Goal: Navigation & Orientation: Understand site structure

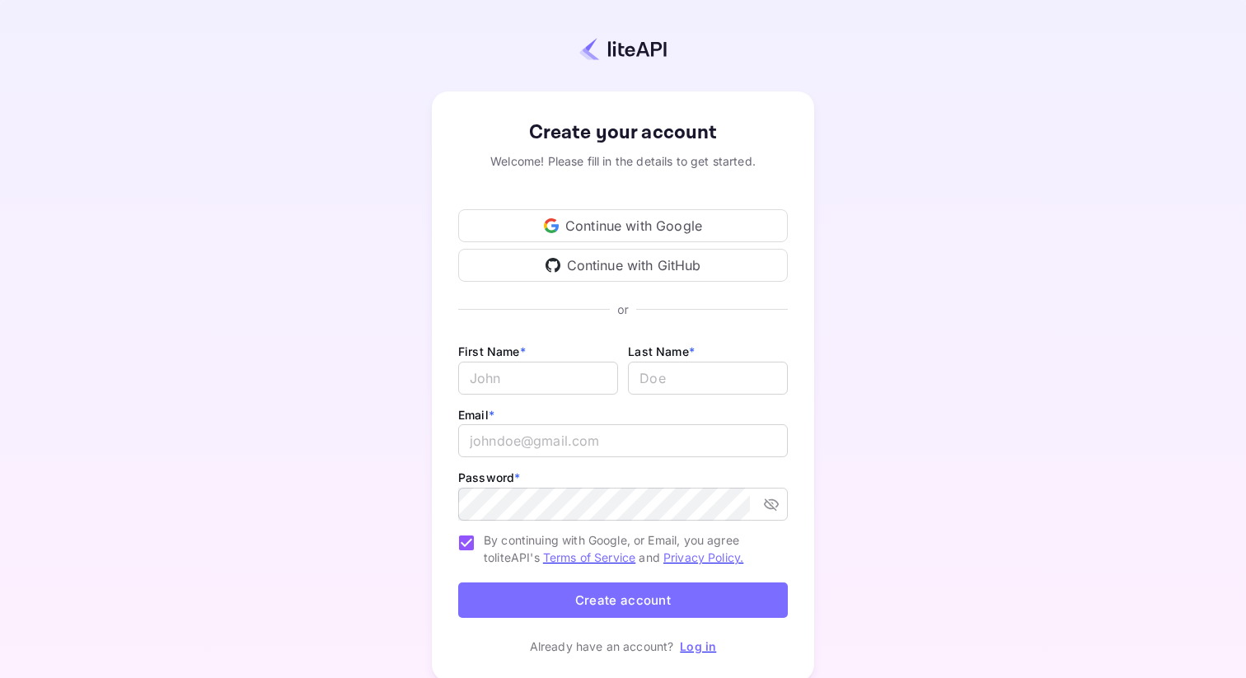
click at [632, 230] on div "Continue with Google" at bounding box center [623, 225] width 330 height 33
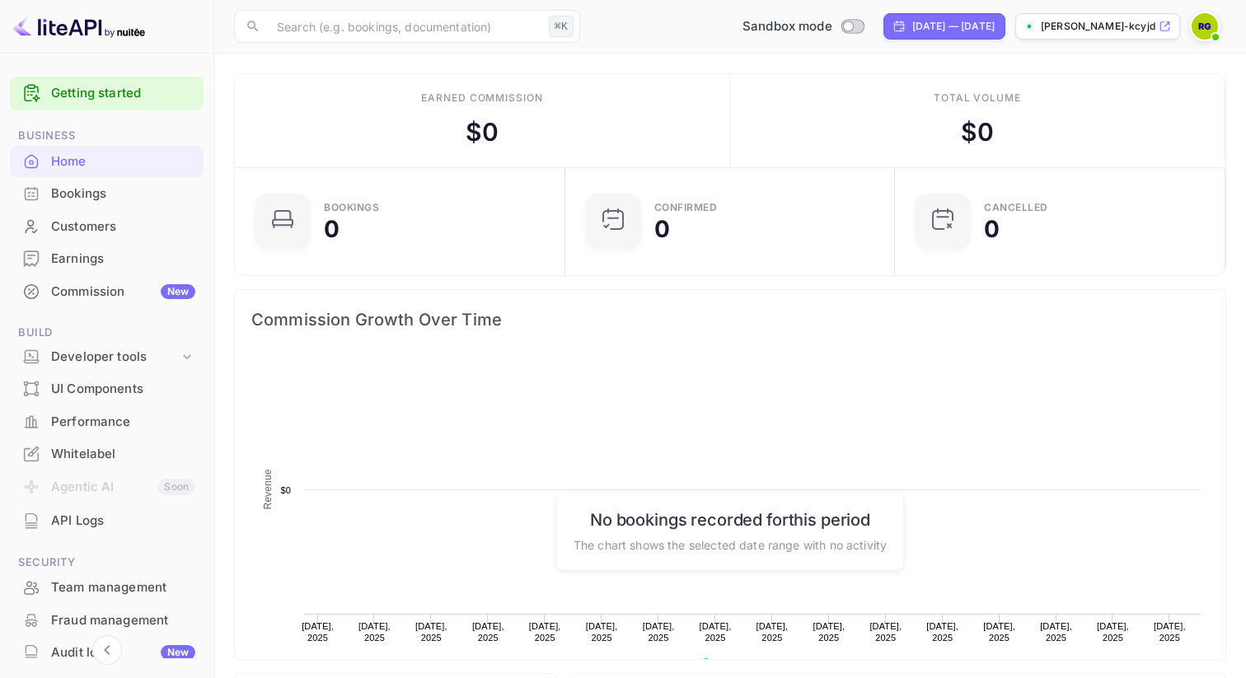
scroll to position [268, 321]
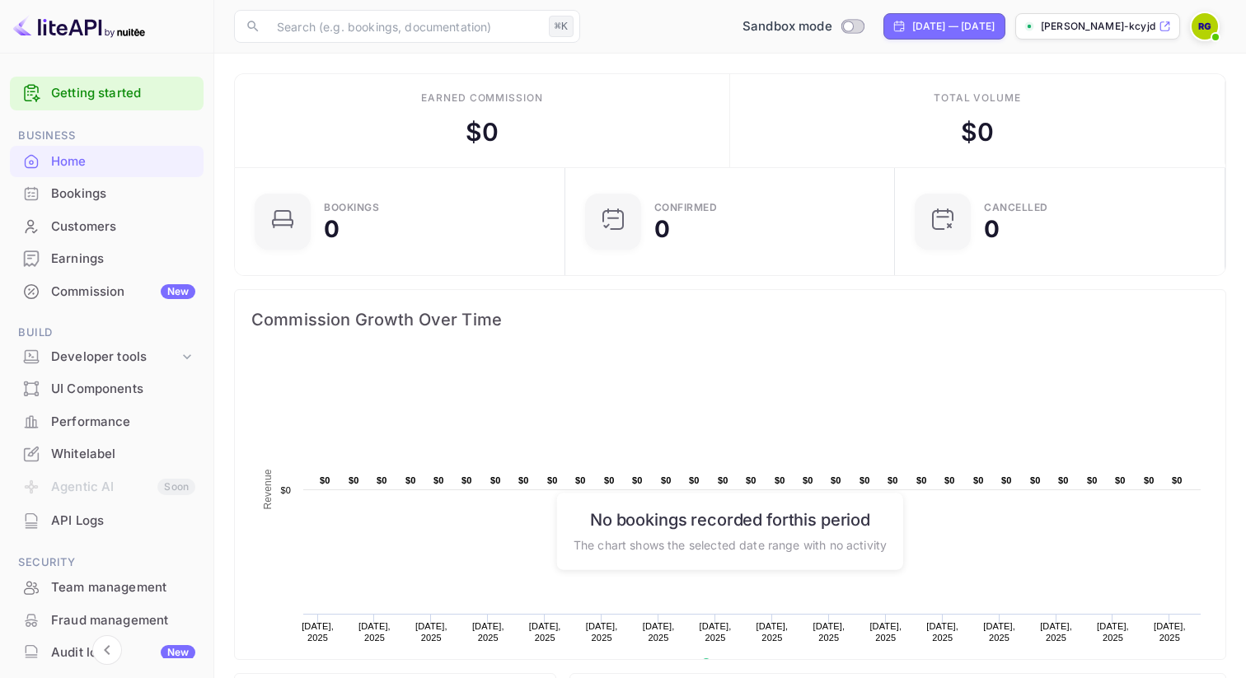
click at [1111, 19] on p "[PERSON_NAME]-kcyjd.n..." at bounding box center [1098, 26] width 115 height 15
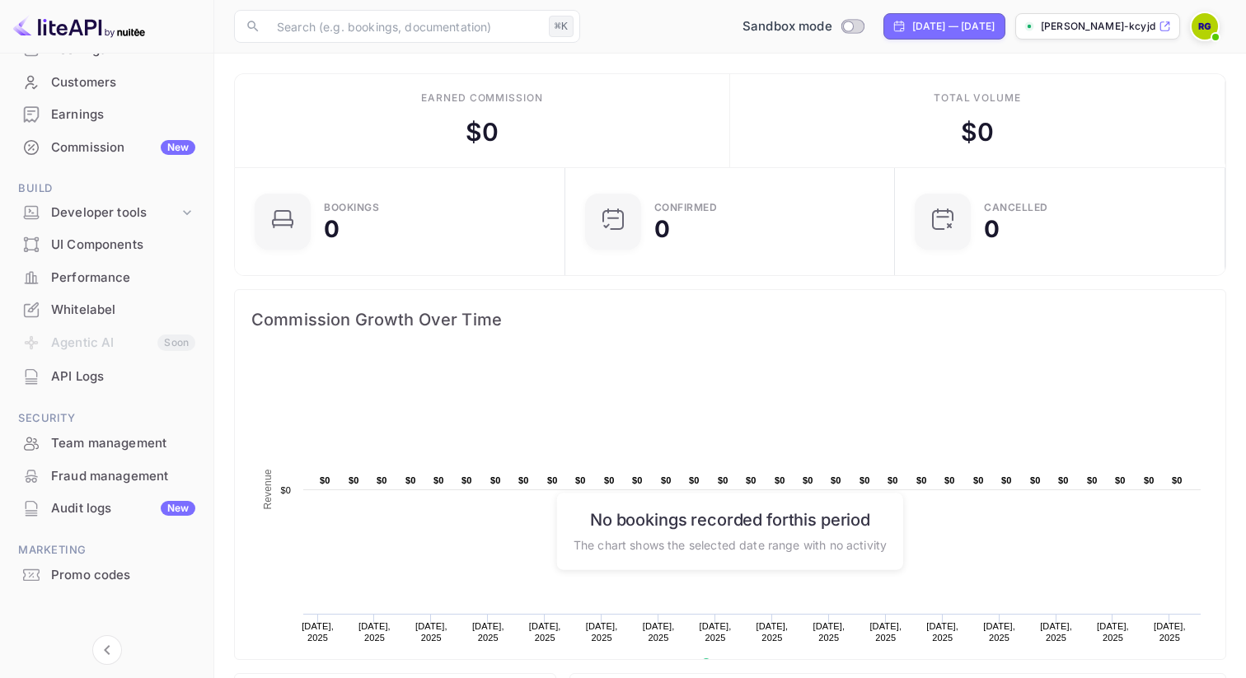
scroll to position [148, 0]
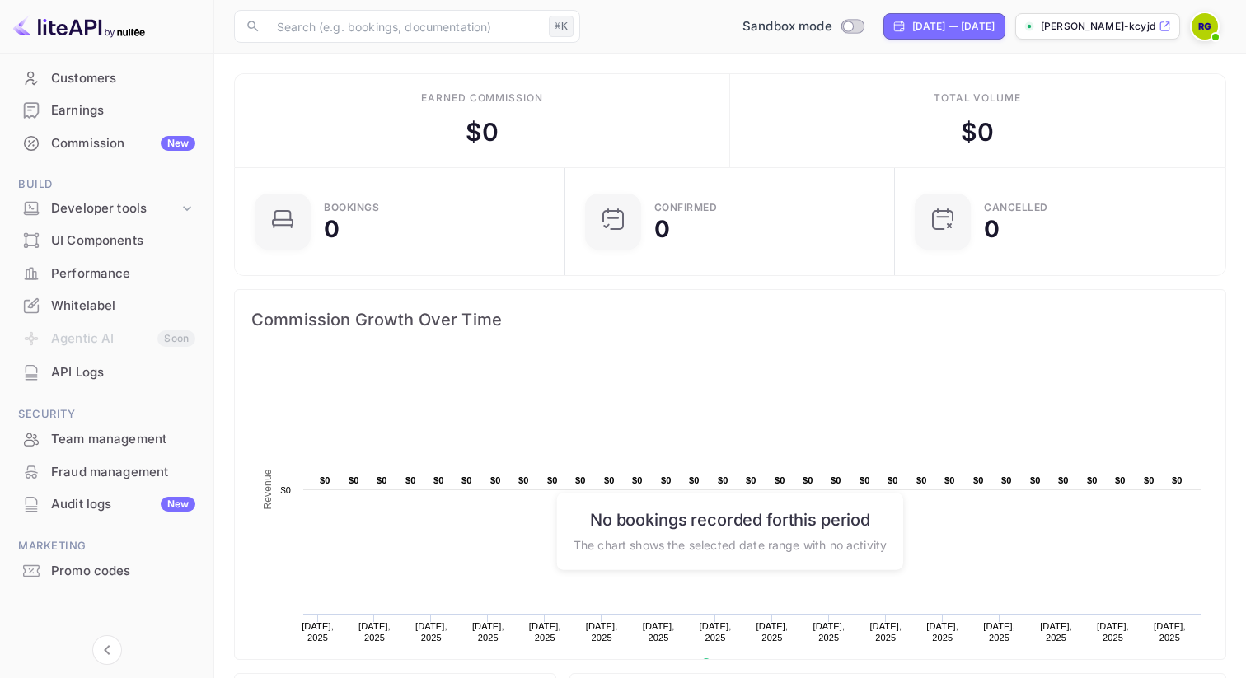
click at [77, 378] on div "API Logs" at bounding box center [123, 372] width 144 height 19
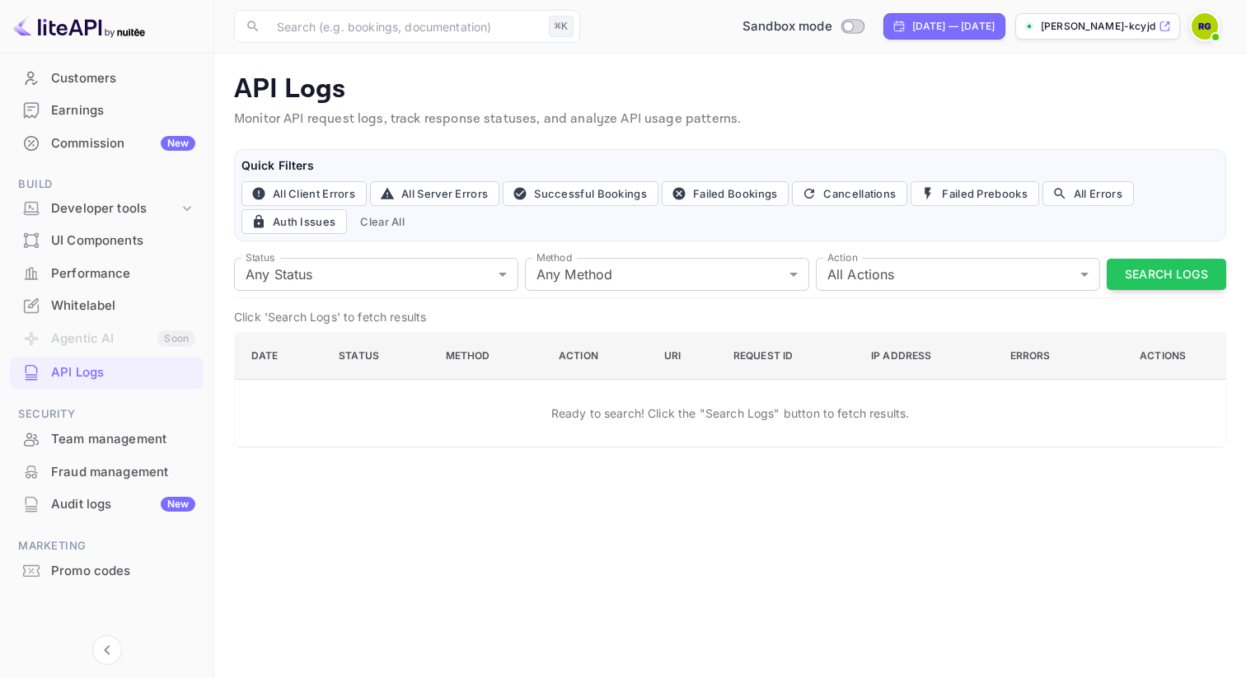
click at [86, 311] on div "Whitelabel" at bounding box center [123, 306] width 144 height 19
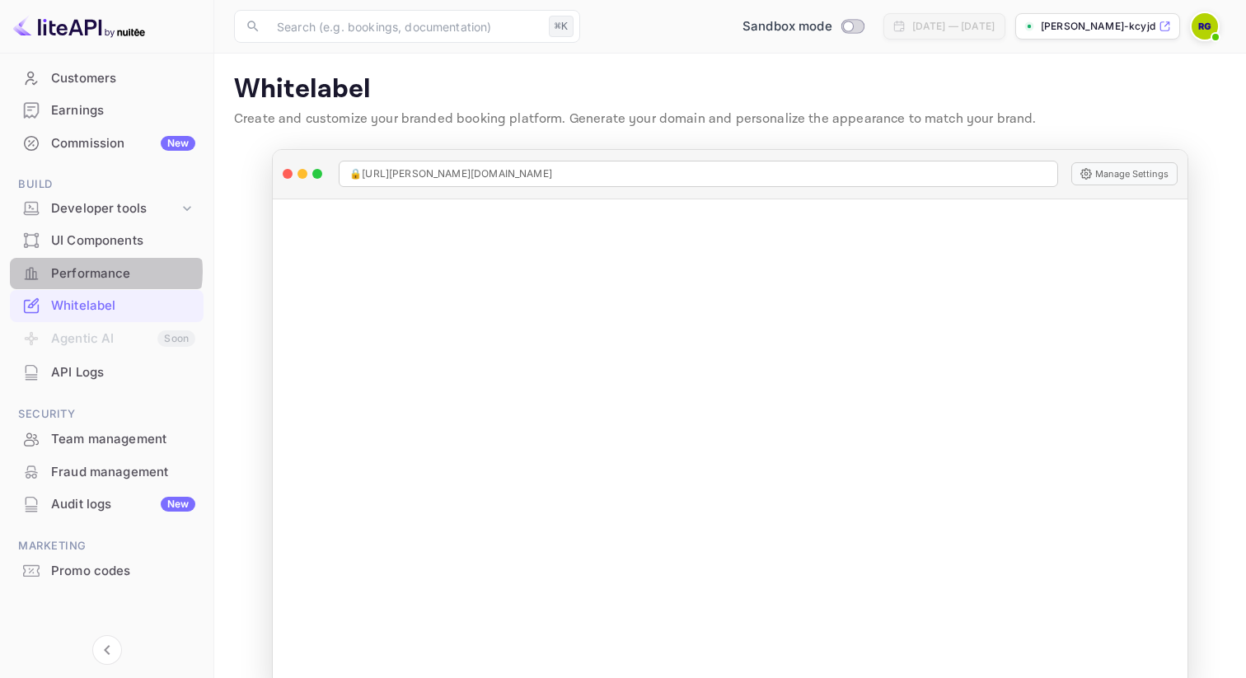
click at [103, 271] on div "Performance" at bounding box center [123, 273] width 144 height 19
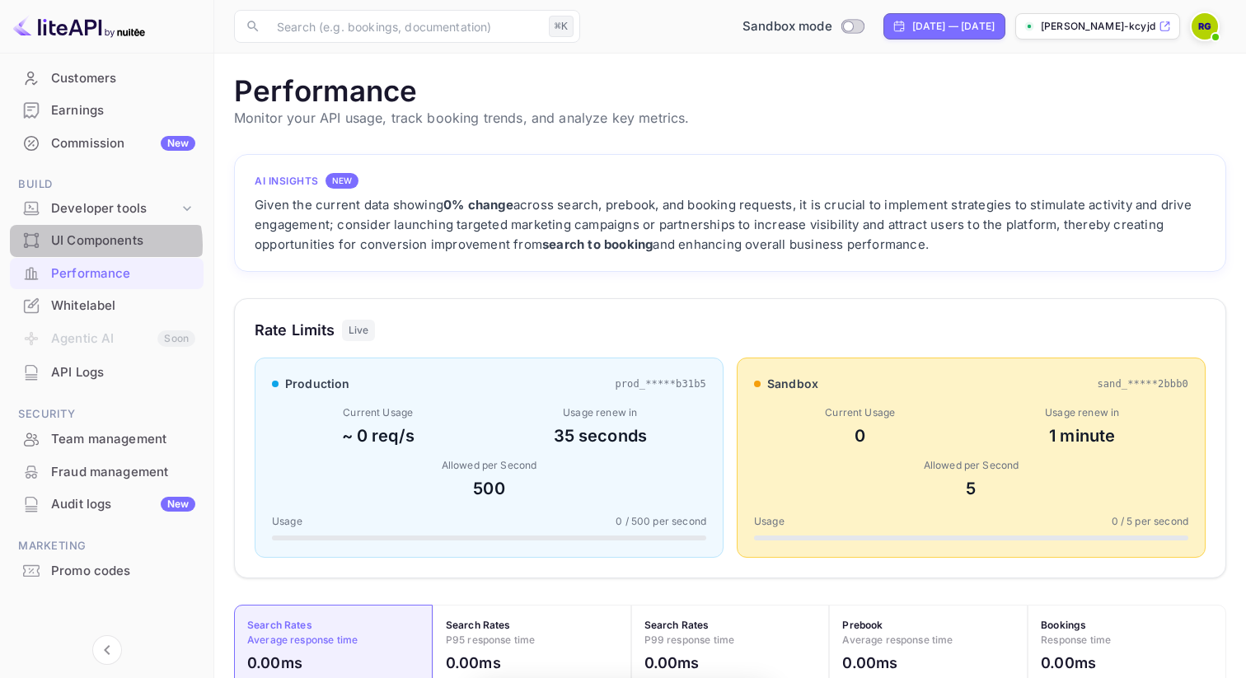
click at [97, 245] on div "UI Components" at bounding box center [123, 241] width 144 height 19
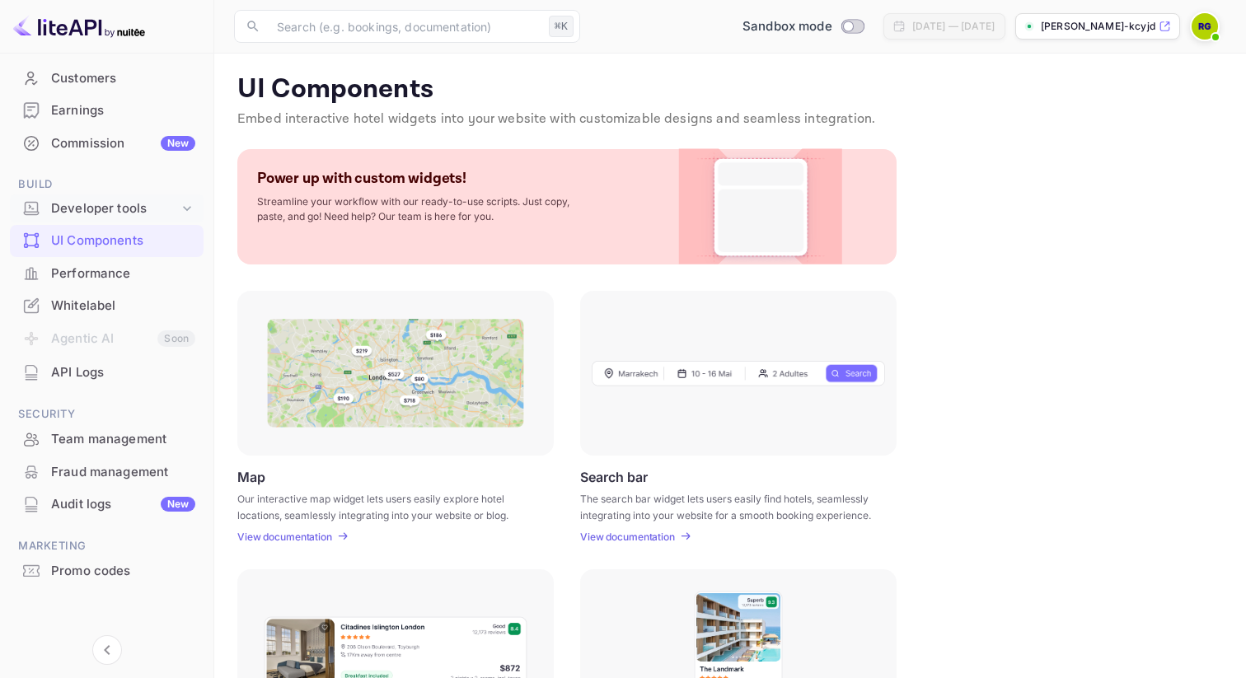
click at [93, 205] on div "Developer tools" at bounding box center [115, 208] width 128 height 19
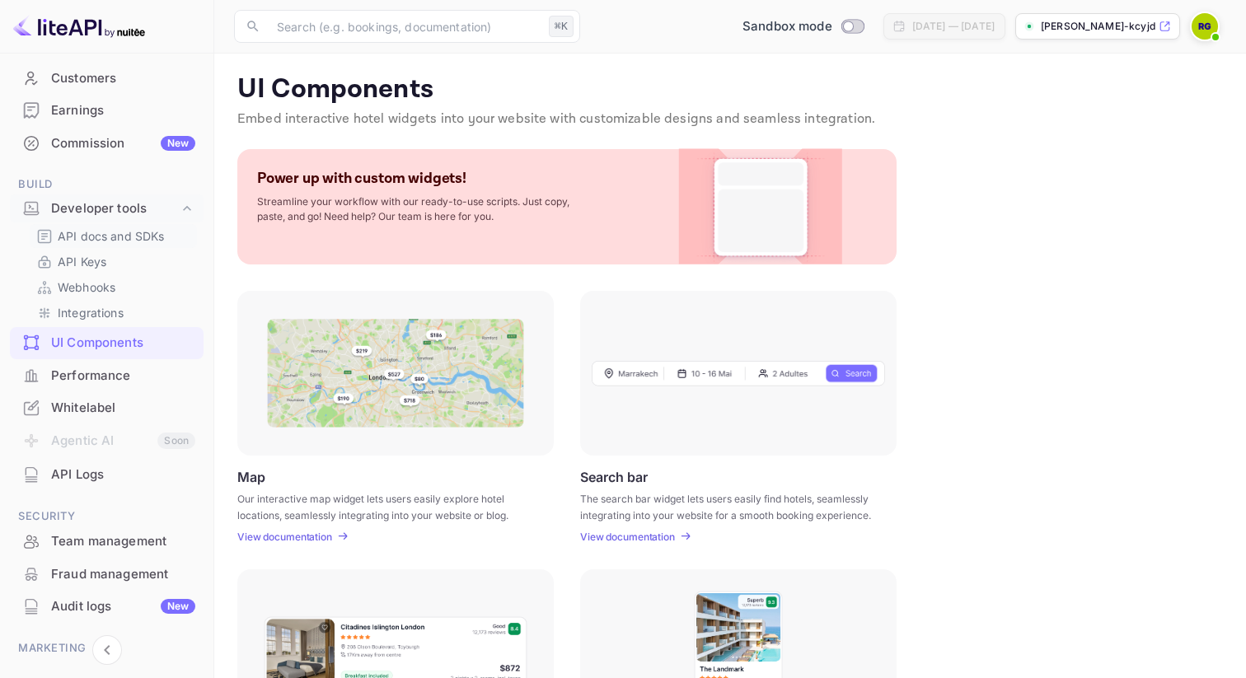
click at [113, 235] on p "API docs and SDKs" at bounding box center [111, 235] width 107 height 17
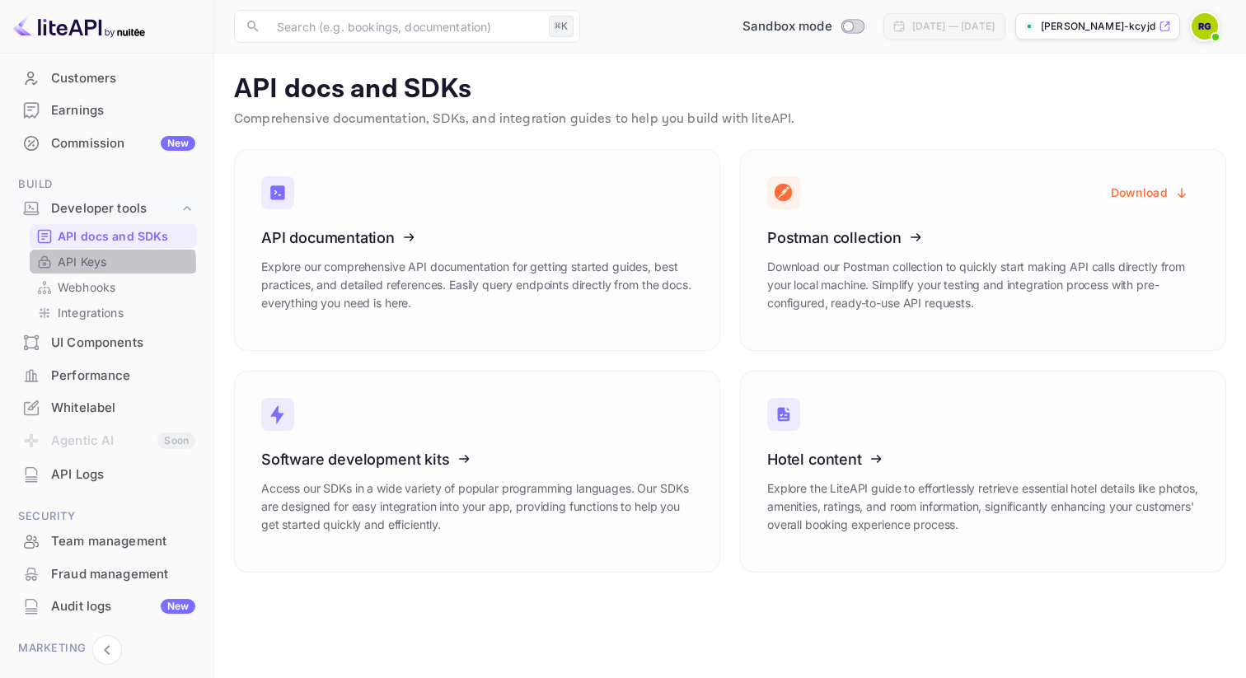
click at [105, 264] on p "API Keys" at bounding box center [82, 261] width 49 height 17
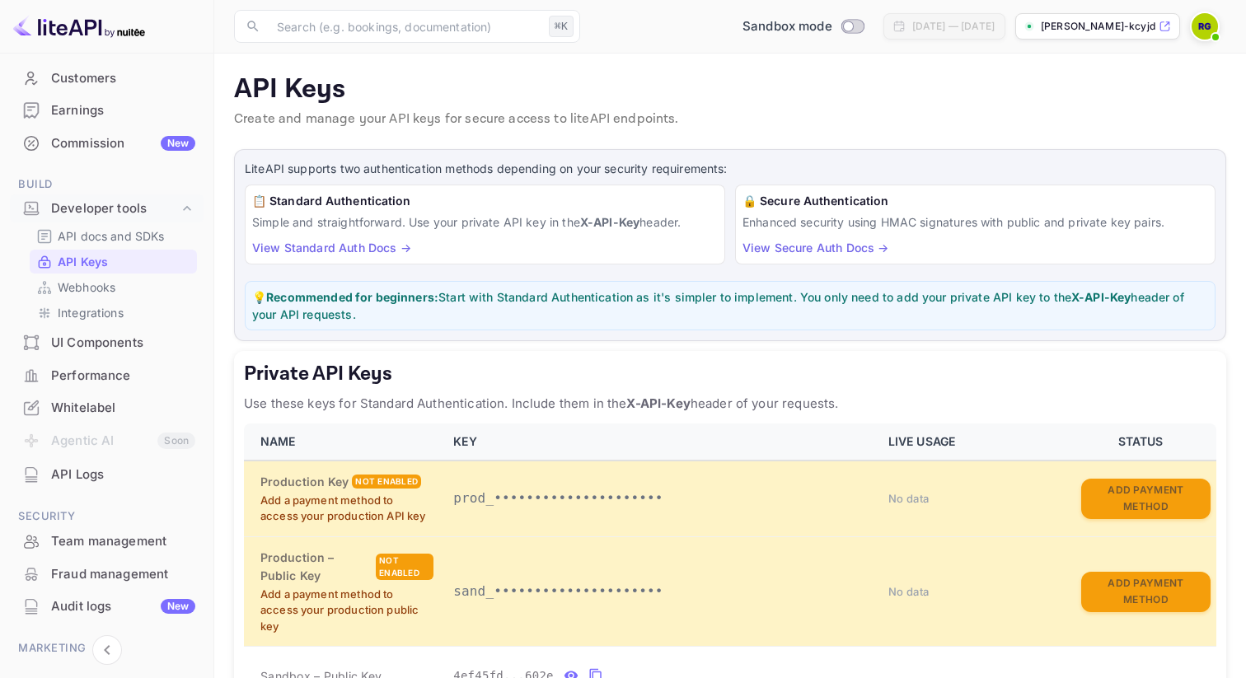
click at [1210, 25] on img at bounding box center [1204, 26] width 26 height 26
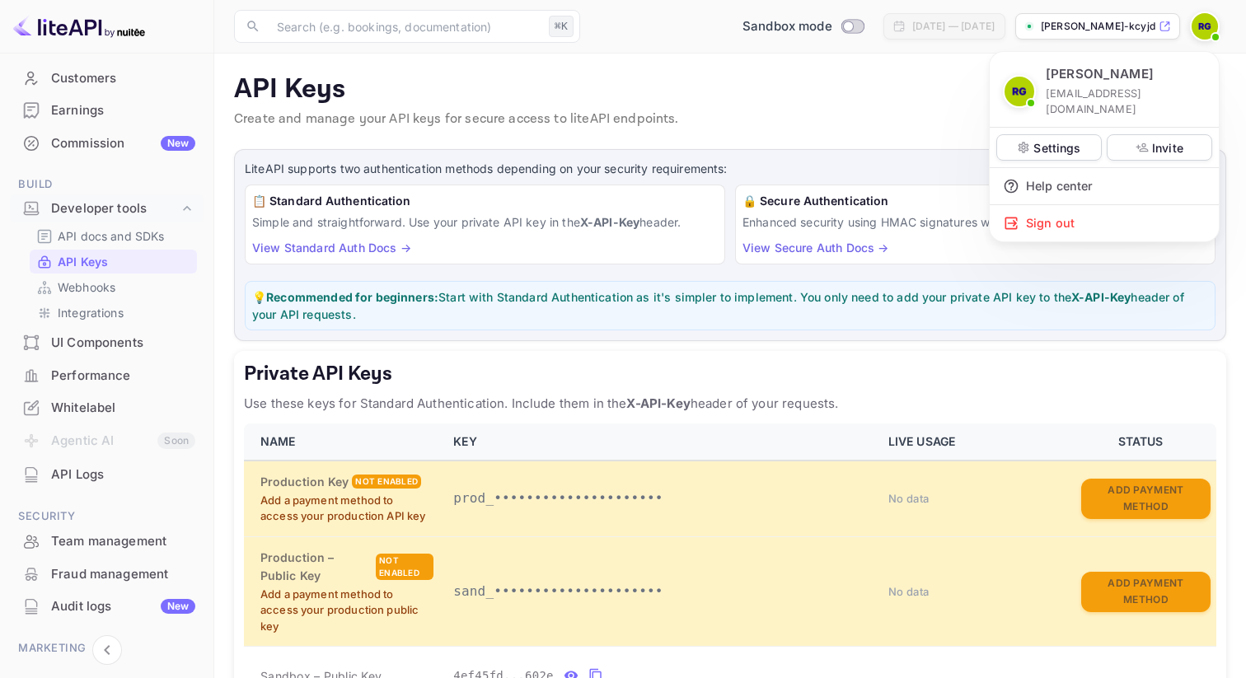
click at [1210, 26] on div at bounding box center [623, 339] width 1246 height 678
